Goal: Information Seeking & Learning: Learn about a topic

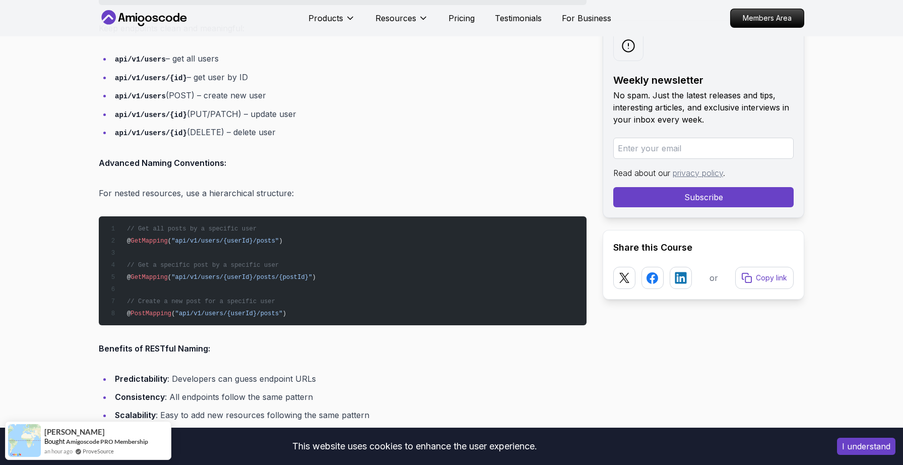
scroll to position [1270, 0]
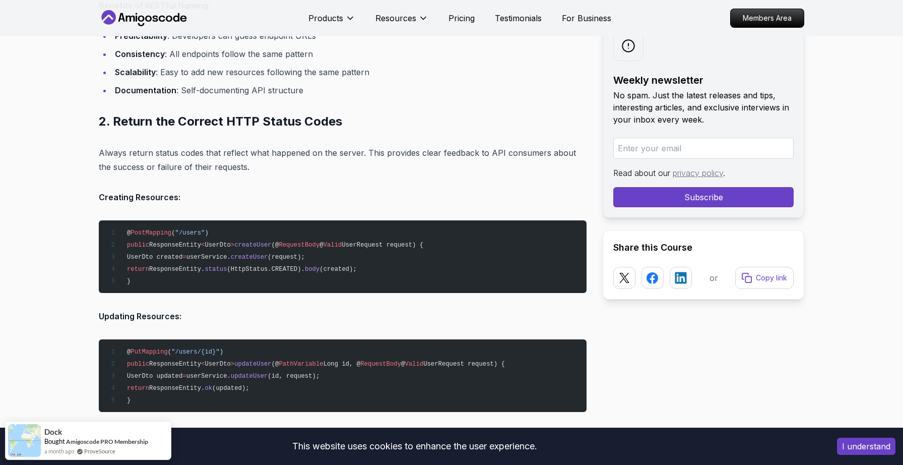
scroll to position [1613, 0]
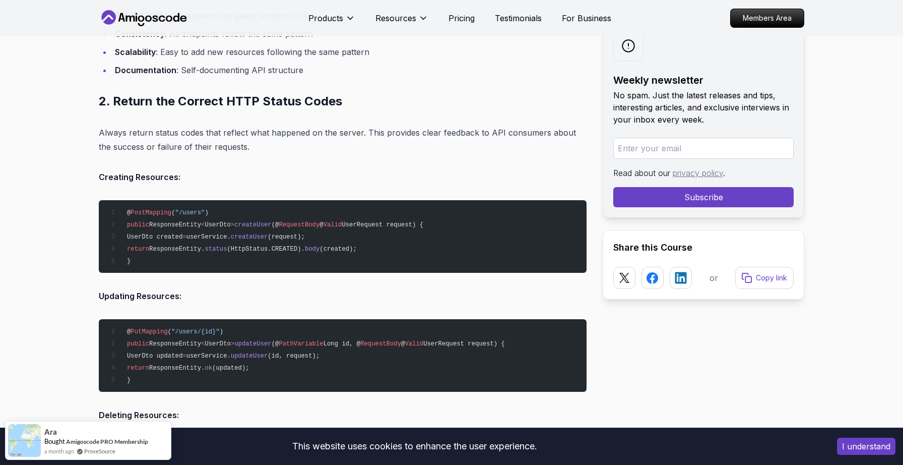
click at [270, 249] on span "(HttpStatus.CREATED)." at bounding box center [266, 248] width 78 height 7
copy span "HttpStatus"
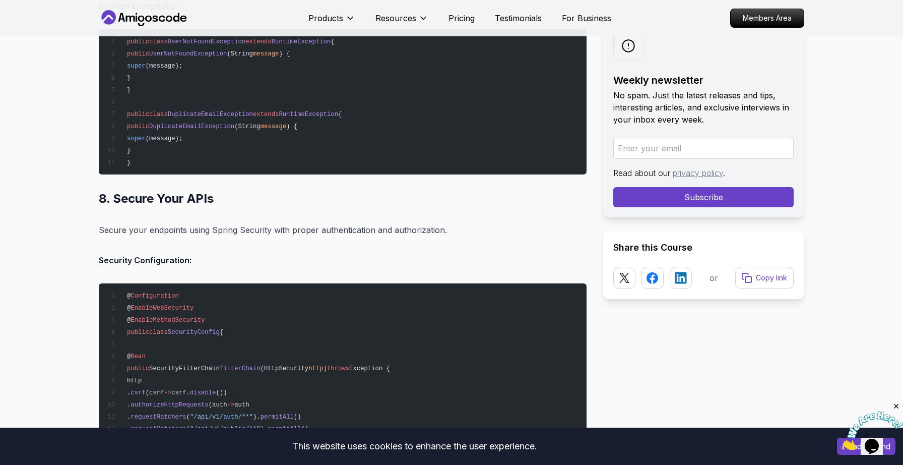
scroll to position [8163, 0]
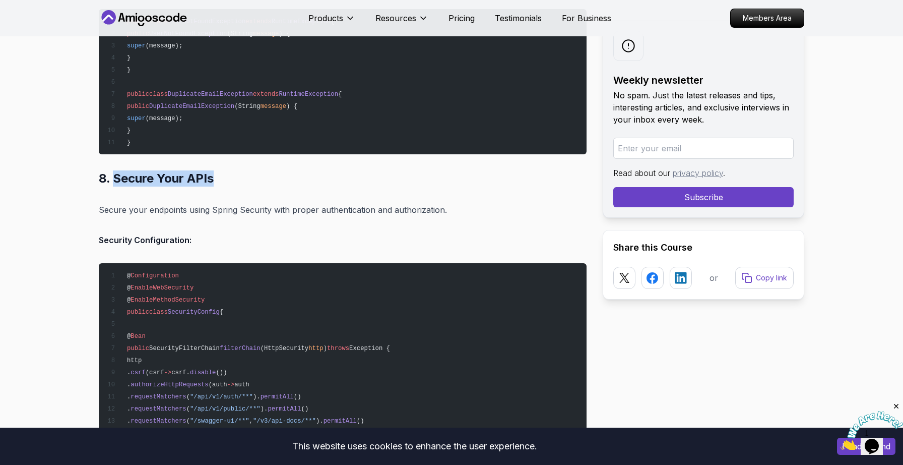
drag, startPoint x: 113, startPoint y: 173, endPoint x: 215, endPoint y: 182, distance: 102.1
click at [215, 182] on h2 "8. Secure Your APIs" at bounding box center [343, 178] width 488 height 16
copy h2 "Secure Your APIs"
